Goal: Information Seeking & Learning: Learn about a topic

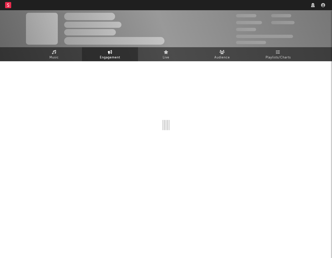
select select "1w"
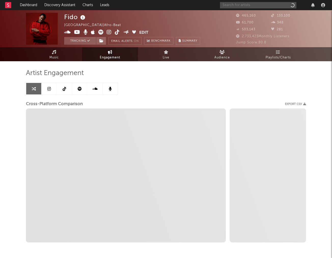
click at [258, 6] on input "text" at bounding box center [258, 5] width 76 height 6
type input "puresnow"
click at [242, 6] on input "puresnow" at bounding box center [258, 5] width 76 height 6
select select "1m"
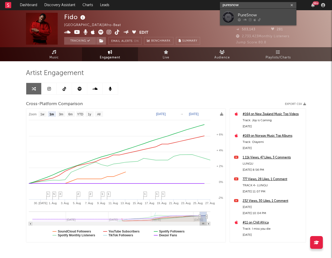
type input "puresnow"
click at [240, 12] on div "PureSnow" at bounding box center [266, 15] width 56 height 6
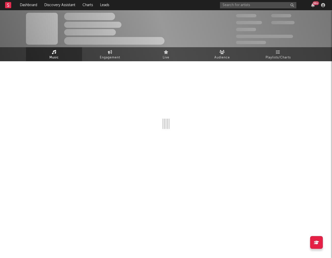
select select "1w"
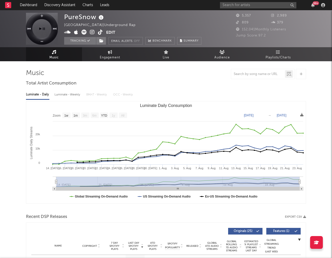
click at [302, 115] on icon at bounding box center [301, 114] width 3 height 3
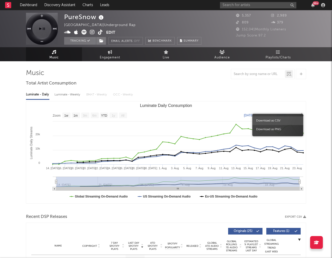
click at [275, 118] on span "Download as CSV" at bounding box center [277, 120] width 51 height 9
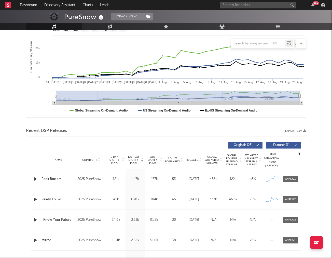
scroll to position [102, 0]
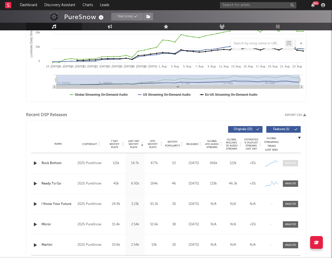
click at [296, 163] on span at bounding box center [290, 163] width 15 height 6
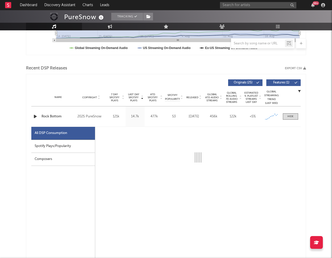
select select "1w"
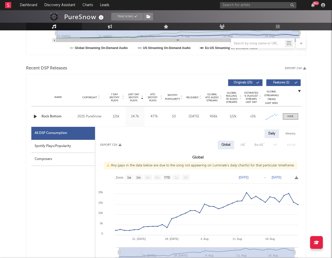
scroll to position [151, 0]
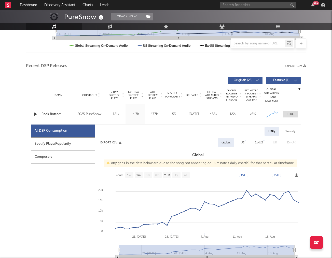
click at [41, 144] on div "Spotify Plays/Popularity" at bounding box center [63, 143] width 64 height 13
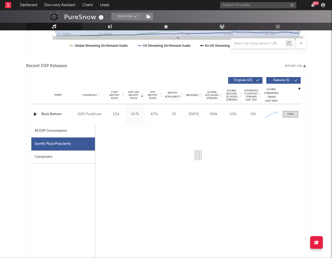
select select "1w"
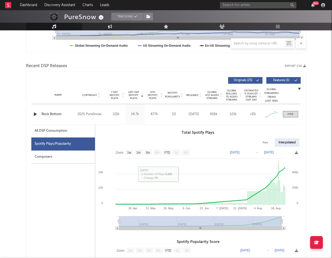
click at [71, 133] on div "All DSP Consumption" at bounding box center [63, 130] width 64 height 13
select select "1w"
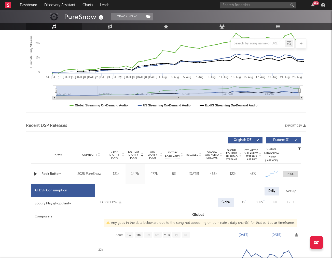
scroll to position [40, 0]
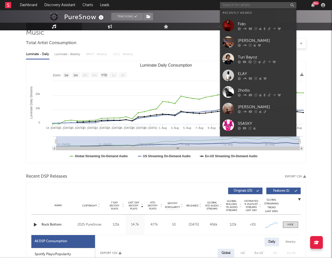
click at [242, 4] on input "text" at bounding box center [258, 5] width 76 height 6
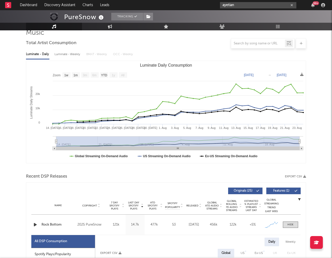
click at [237, 5] on input "ayetian" at bounding box center [258, 5] width 76 height 6
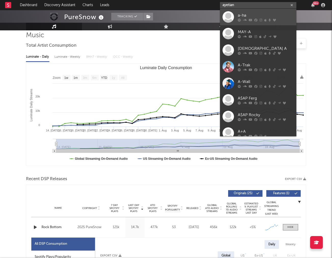
scroll to position [37, 0]
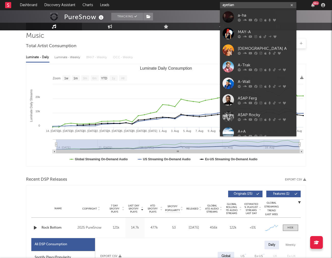
click at [235, 6] on input "ayetian" at bounding box center [258, 5] width 76 height 6
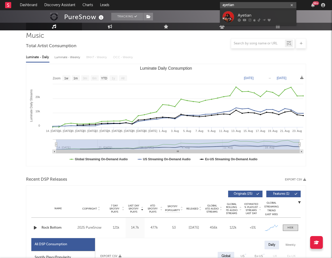
type input "ayetian"
click at [231, 15] on div at bounding box center [228, 16] width 11 height 11
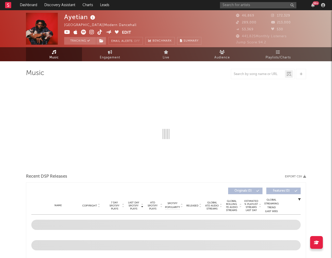
select select "6m"
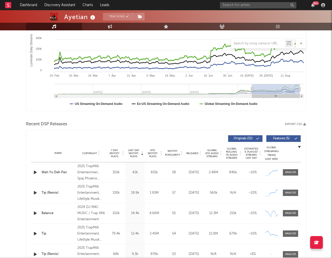
scroll to position [93, 0]
click at [294, 171] on div at bounding box center [290, 172] width 11 height 4
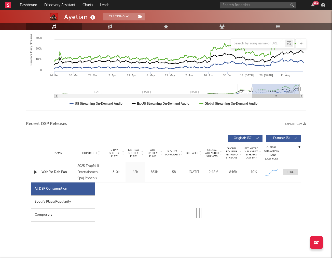
click at [66, 199] on div "Spotify Plays/Popularity" at bounding box center [63, 201] width 64 height 13
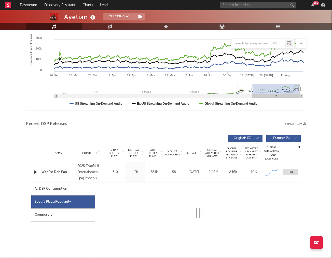
select select "1w"
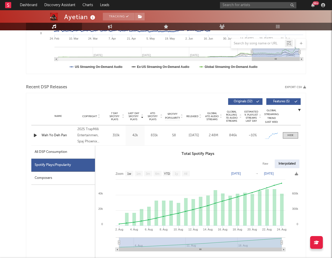
scroll to position [130, 0]
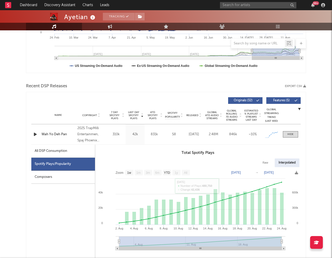
click at [51, 151] on div "All DSP Consumption" at bounding box center [51, 151] width 33 height 6
select select "1w"
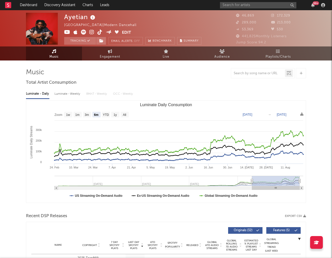
scroll to position [0, 0]
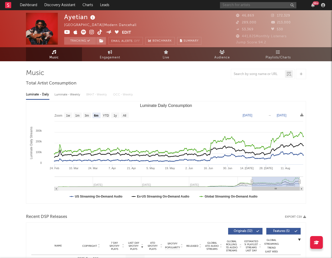
click at [240, 4] on input "text" at bounding box center [258, 5] width 76 height 6
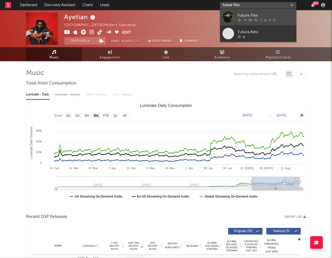
type input "future flex"
click at [236, 15] on link "Future Flex" at bounding box center [258, 17] width 76 height 17
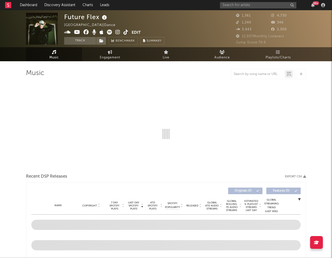
select select "1w"
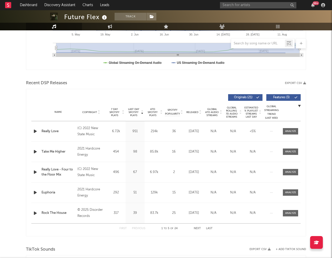
scroll to position [151, 0]
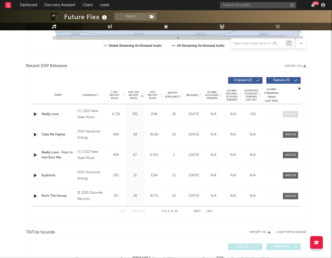
click at [297, 116] on span at bounding box center [290, 114] width 15 height 6
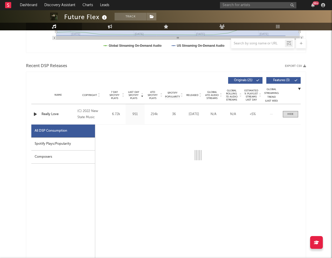
click at [45, 148] on div "Spotify Plays/Popularity" at bounding box center [63, 143] width 64 height 13
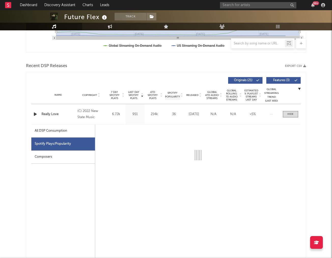
select select "6m"
select select "1w"
